Goal: Information Seeking & Learning: Learn about a topic

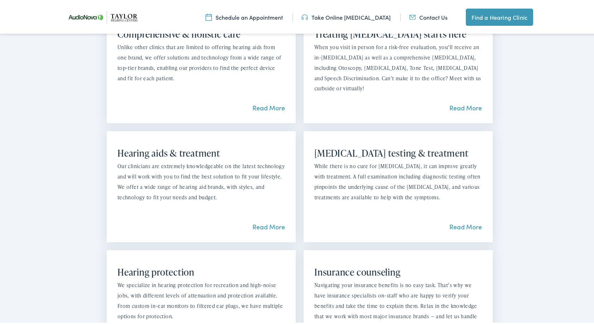
scroll to position [645, 0]
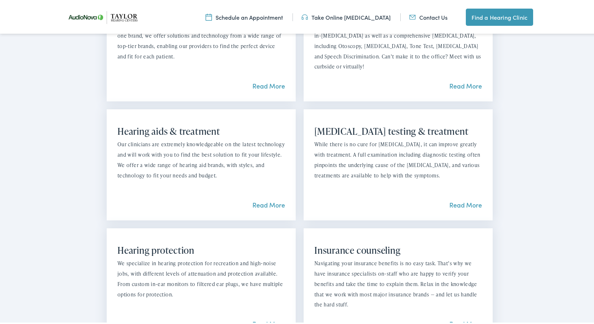
click at [462, 199] on link "Read More" at bounding box center [466, 203] width 33 height 9
click at [268, 199] on link "Read More" at bounding box center [269, 203] width 33 height 9
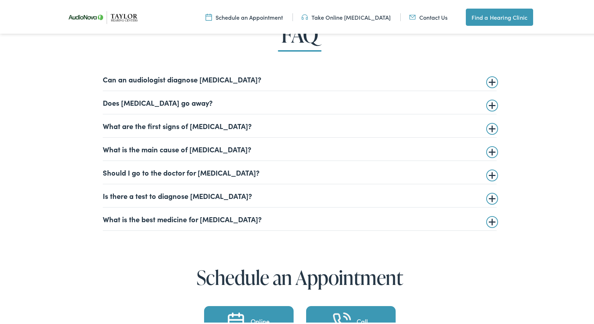
scroll to position [1791, 0]
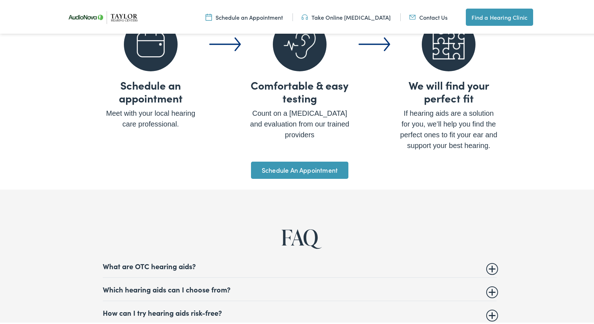
scroll to position [2579, 0]
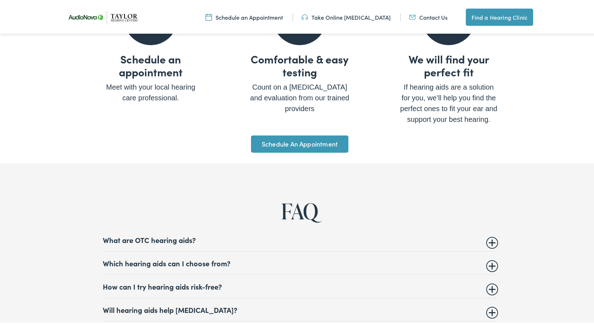
click at [489, 235] on summary "What are OTC hearing aids?" at bounding box center [300, 238] width 394 height 9
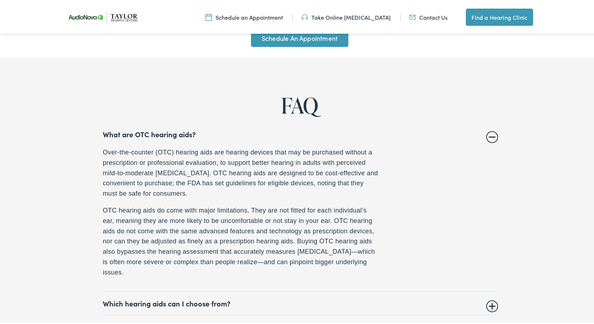
scroll to position [2687, 0]
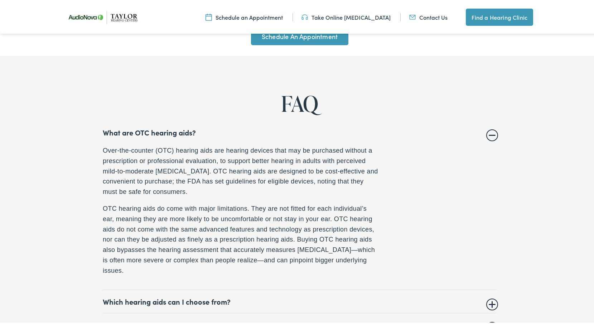
click at [481, 133] on details "What are OTC hearing aids? Over-the-counter (OTC) hearing aids are hearing devi…" at bounding box center [300, 203] width 394 height 169
click at [487, 131] on summary "What are OTC hearing aids?" at bounding box center [300, 130] width 394 height 9
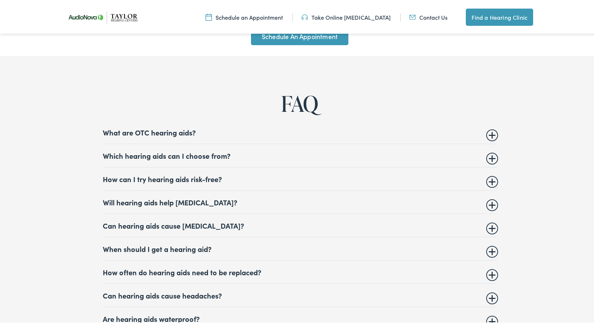
click at [486, 223] on summary "Can hearing aids cause vertigo?" at bounding box center [300, 224] width 394 height 9
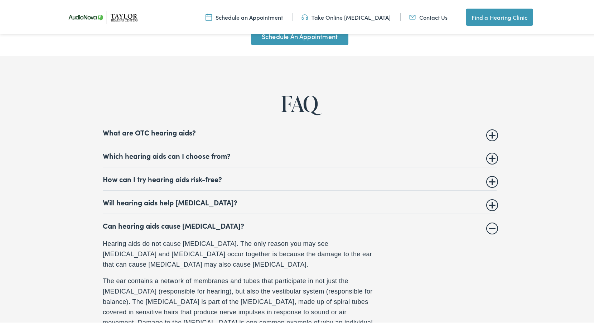
click at [484, 222] on summary "Can hearing aids cause vertigo?" at bounding box center [300, 224] width 394 height 9
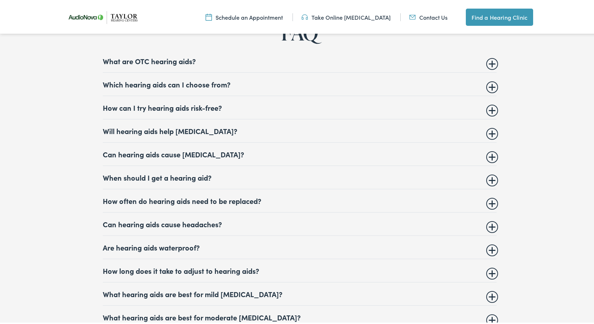
scroll to position [2758, 0]
click at [488, 243] on summary "Are hearing aids waterproof?" at bounding box center [300, 245] width 394 height 9
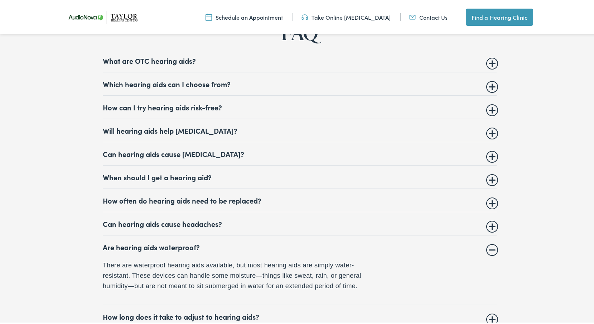
click at [488, 243] on summary "Are hearing aids waterproof?" at bounding box center [300, 245] width 394 height 9
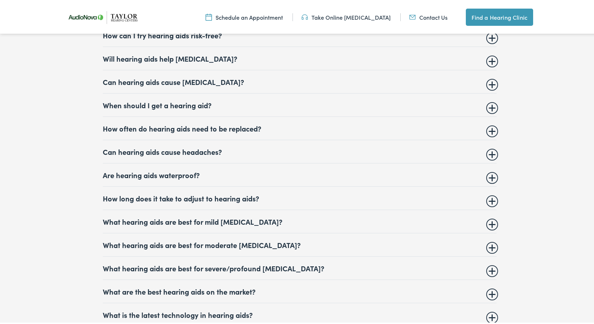
scroll to position [2723, 0]
